Goal: Navigation & Orientation: Understand site structure

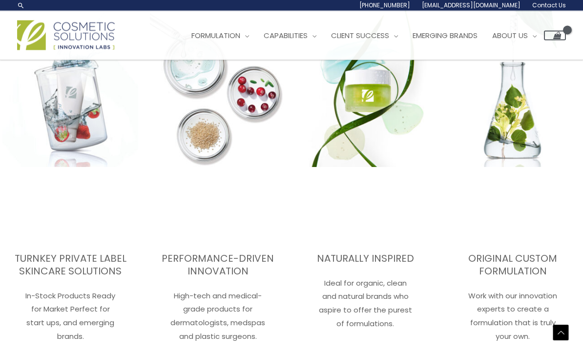
scroll to position [1318, 0]
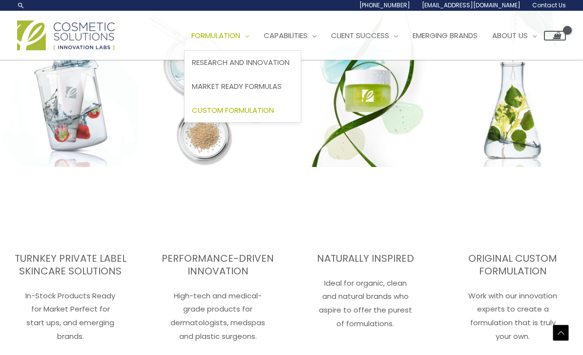
click at [219, 113] on span "Custom Formulation" at bounding box center [233, 110] width 82 height 10
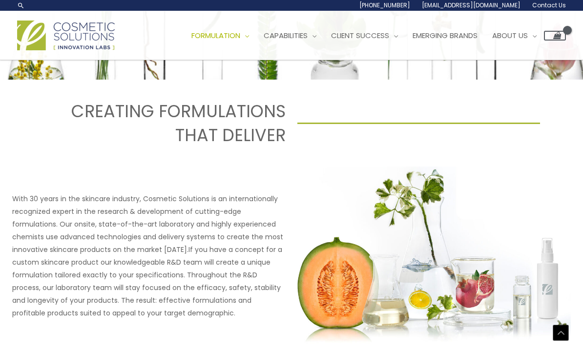
scroll to position [342, 0]
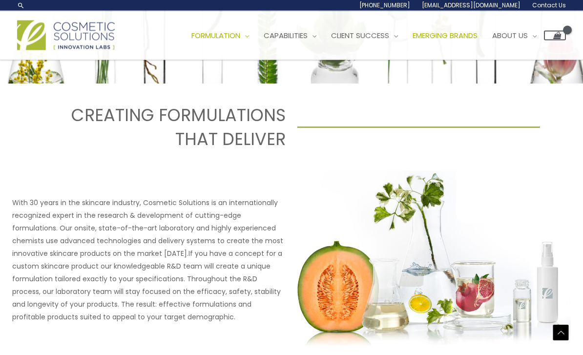
click at [467, 36] on span "Emerging Brands" at bounding box center [444, 35] width 65 height 10
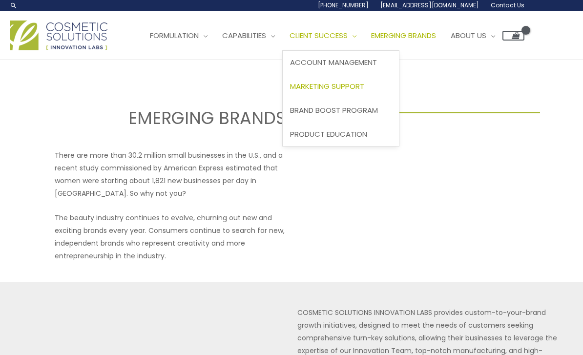
click at [351, 88] on span "Marketing Support" at bounding box center [327, 86] width 74 height 10
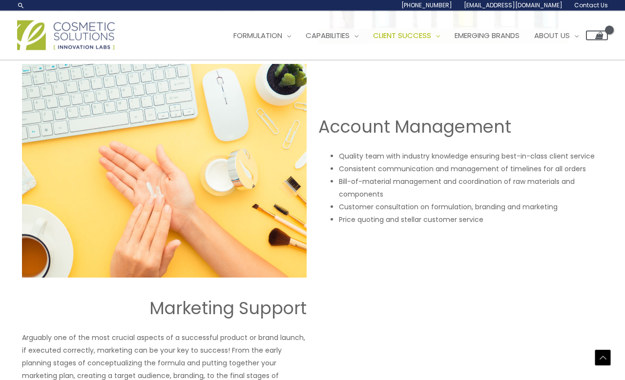
scroll to position [807, 0]
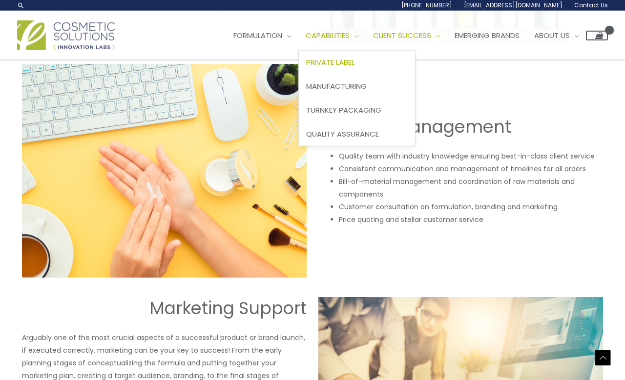
click at [354, 66] on span "Private Label" at bounding box center [330, 62] width 48 height 10
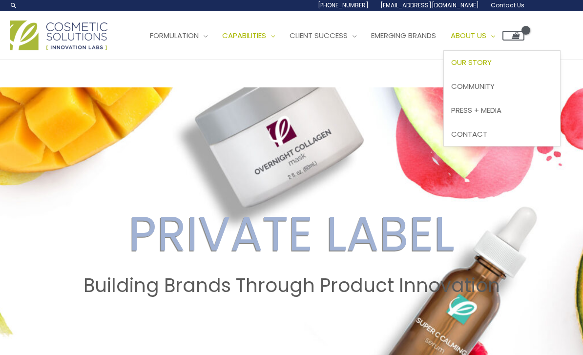
click at [491, 65] on span "Our Story" at bounding box center [471, 62] width 41 height 10
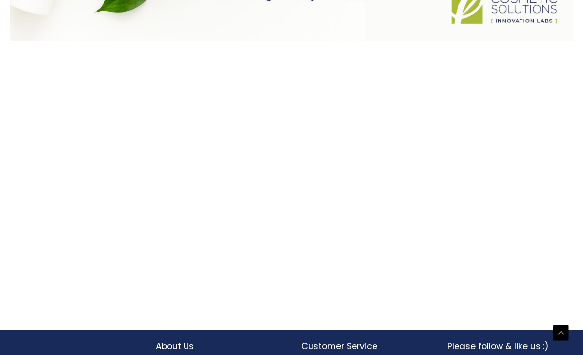
scroll to position [1007, 0]
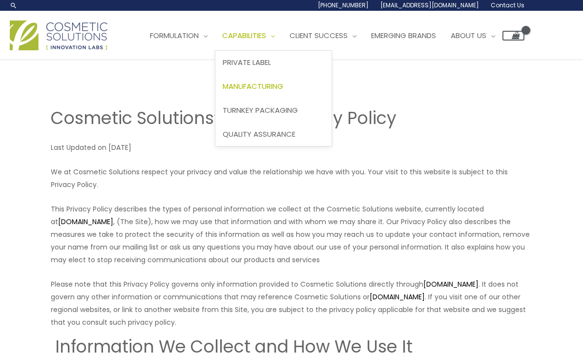
click at [283, 87] on span "Manufacturing" at bounding box center [253, 86] width 61 height 10
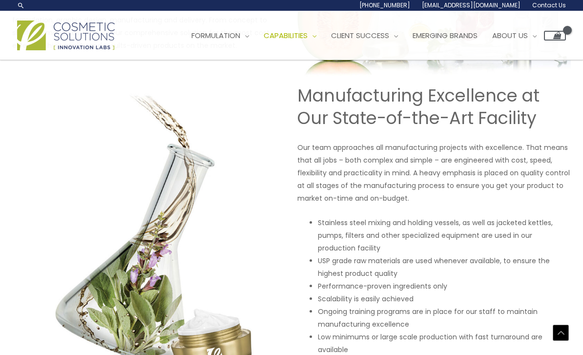
scroll to position [619, 0]
